Goal: Book appointment/travel/reservation

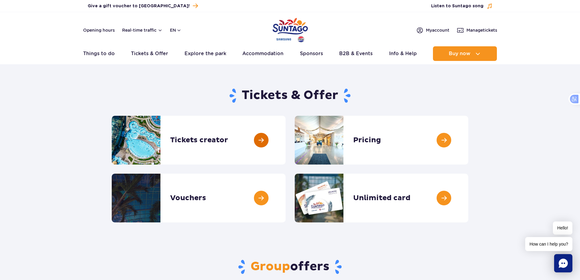
click at [285, 141] on link at bounding box center [285, 140] width 0 height 49
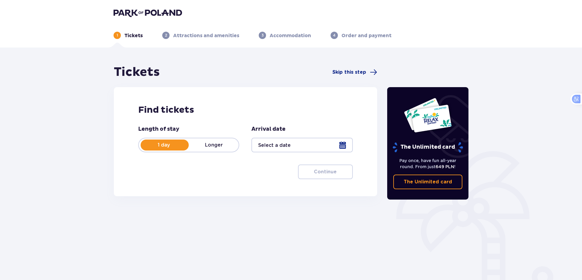
click at [207, 147] on p "Longer" at bounding box center [214, 144] width 50 height 7
click at [174, 144] on p "1 day" at bounding box center [164, 144] width 50 height 7
click at [301, 145] on div at bounding box center [301, 145] width 101 height 15
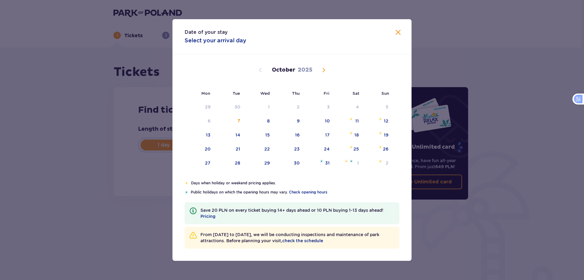
click at [268, 119] on div "8" at bounding box center [268, 121] width 3 height 6
type input "08.10.25"
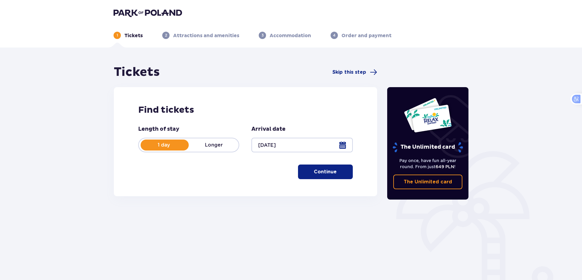
click at [299, 178] on button "Continue" at bounding box center [325, 171] width 55 height 15
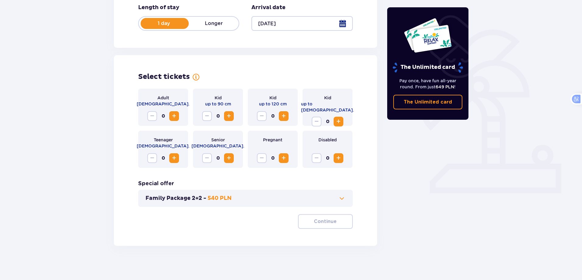
scroll to position [124, 0]
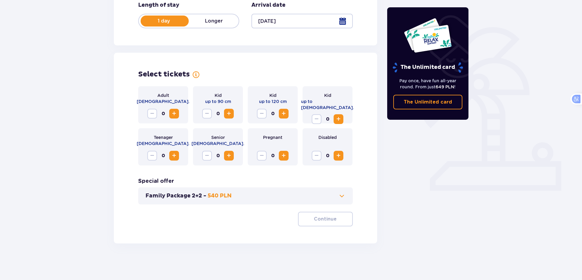
click at [176, 155] on span "Increase" at bounding box center [173, 155] width 7 height 7
click at [330, 215] on button "Continue" at bounding box center [325, 218] width 55 height 15
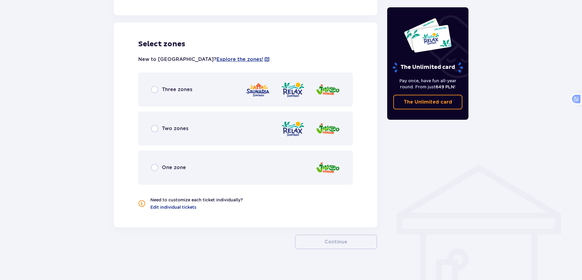
scroll to position [336, 0]
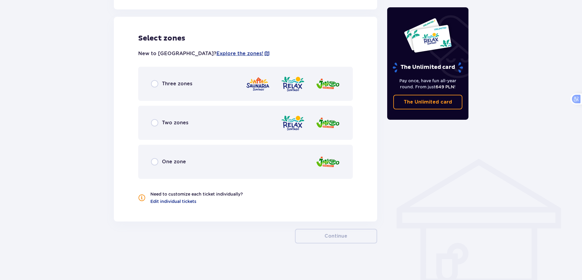
click at [157, 161] on input "radio" at bounding box center [154, 161] width 7 height 7
radio input "true"
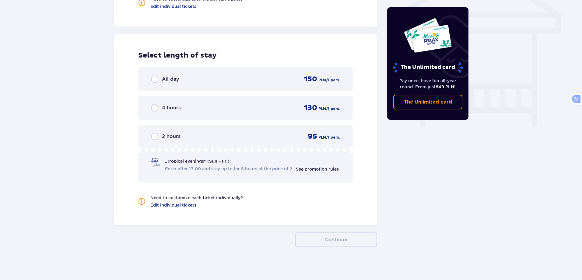
scroll to position [534, 0]
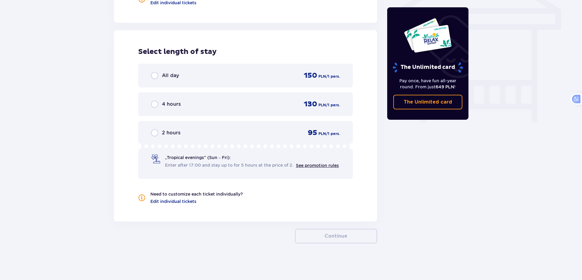
click at [155, 74] on input "radio" at bounding box center [154, 75] width 7 height 7
radio input "true"
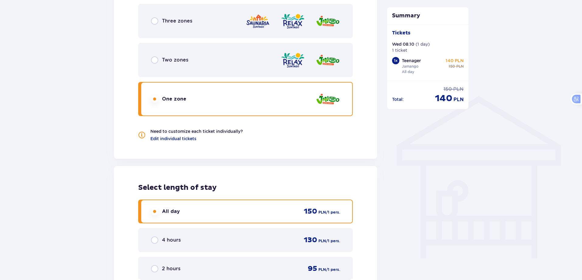
scroll to position [382, 0]
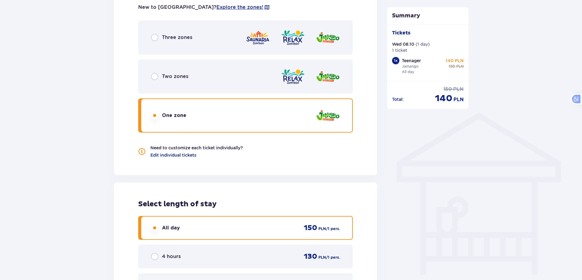
click at [154, 74] on input "radio" at bounding box center [154, 76] width 7 height 7
radio input "true"
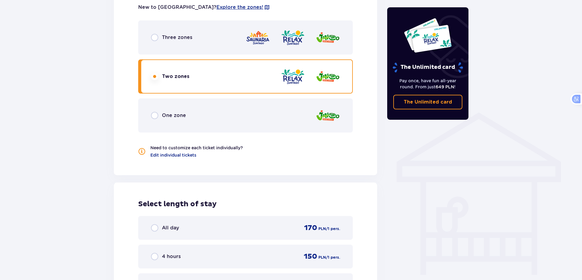
click at [153, 36] on input "radio" at bounding box center [154, 37] width 7 height 7
radio input "true"
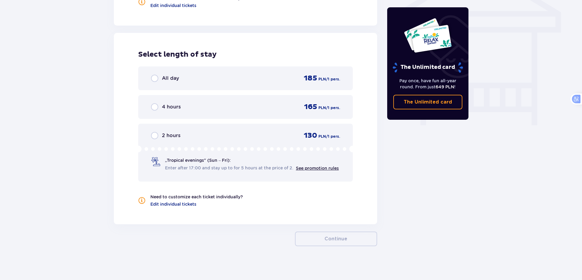
scroll to position [534, 0]
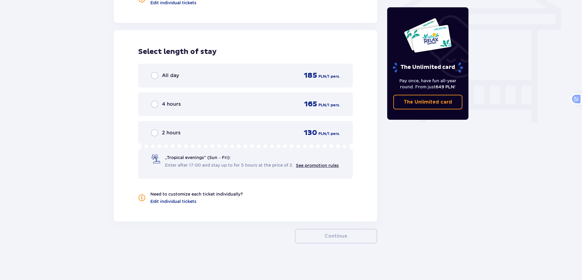
click at [156, 77] on input "radio" at bounding box center [154, 75] width 7 height 7
radio input "true"
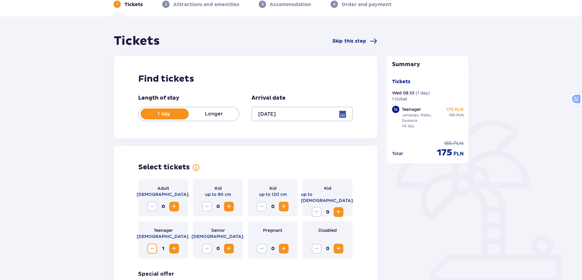
scroll to position [20, 0]
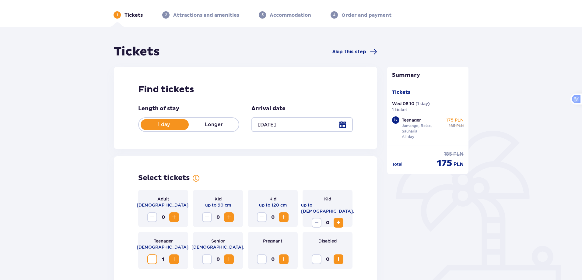
click at [308, 123] on div at bounding box center [301, 124] width 101 height 15
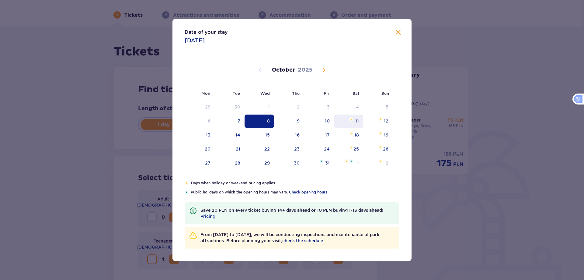
click at [355, 121] on div "11" at bounding box center [357, 121] width 4 height 6
type input "11.10.25"
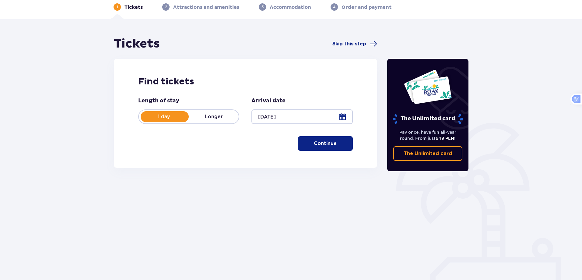
scroll to position [30, 0]
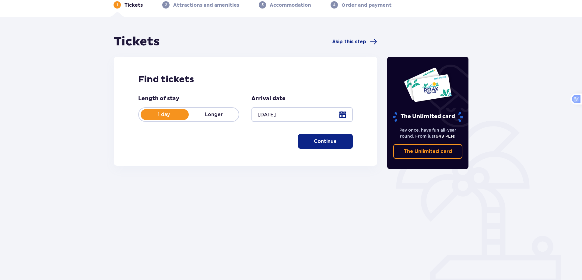
click at [314, 141] on p "Continue" at bounding box center [325, 141] width 23 height 7
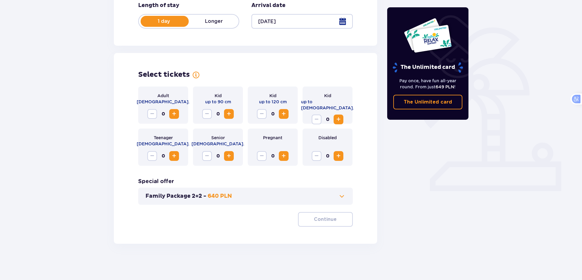
scroll to position [124, 0]
click at [173, 155] on span "Increase" at bounding box center [173, 155] width 7 height 7
click at [328, 220] on p "Continue" at bounding box center [325, 218] width 23 height 7
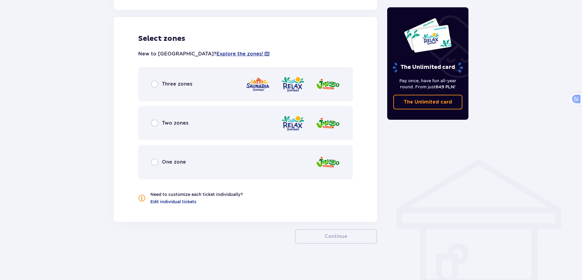
scroll to position [336, 0]
click at [156, 82] on input "radio" at bounding box center [154, 83] width 7 height 7
radio input "true"
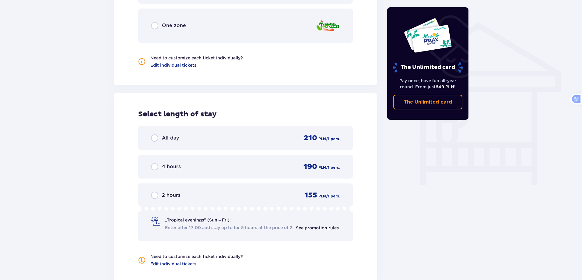
scroll to position [382, 0]
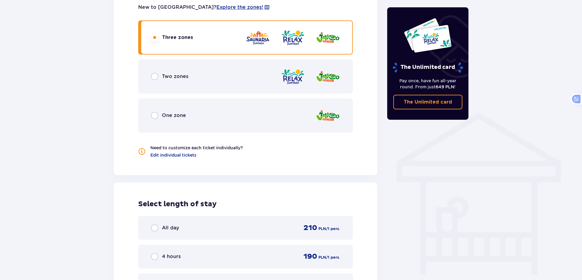
click at [153, 116] on input "radio" at bounding box center [154, 115] width 7 height 7
radio input "true"
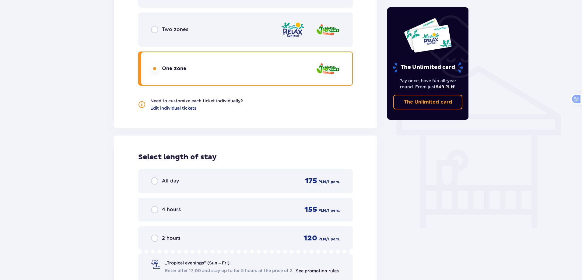
scroll to position [412, 0]
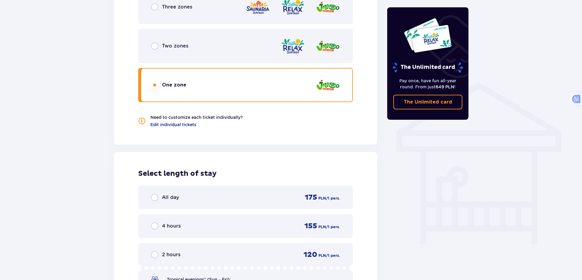
click at [155, 44] on input "radio" at bounding box center [154, 45] width 7 height 7
radio input "true"
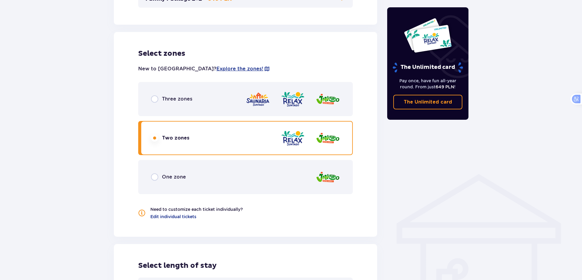
scroll to position [243, 0]
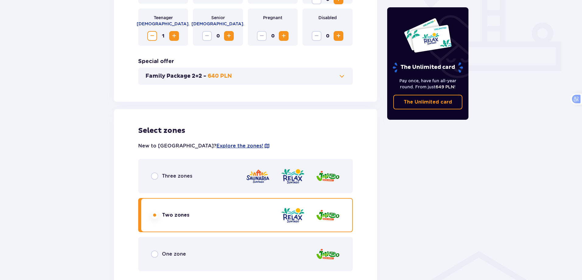
click at [287, 82] on div "Family Package 2+2 - 640 PLN" at bounding box center [245, 76] width 214 height 17
click at [343, 77] on span at bounding box center [341, 75] width 7 height 7
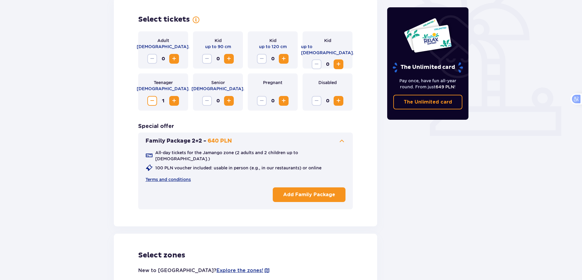
scroll to position [169, 0]
